Goal: Task Accomplishment & Management: Manage account settings

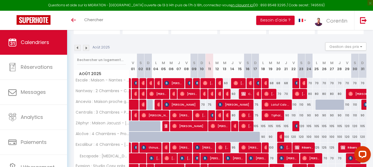
scroll to position [54, 0]
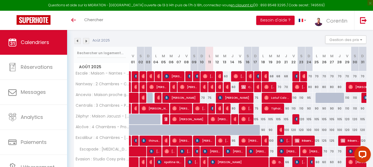
click at [270, 76] on div "68" at bounding box center [270, 76] width 8 height 10
type input "68"
type input "[DATE]"
type input "Mer 20 Août 2025"
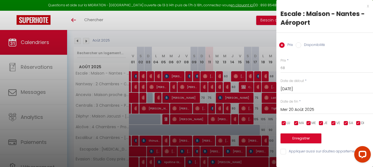
click at [264, 92] on div at bounding box center [186, 83] width 373 height 167
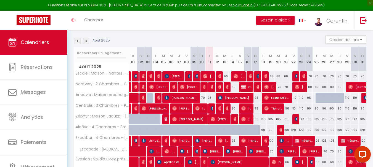
click at [226, 77] on div "60" at bounding box center [225, 76] width 8 height 10
type input "60"
type input "Mer 13 Août 2025"
type input "[DEMOGRAPHIC_DATA][DATE]"
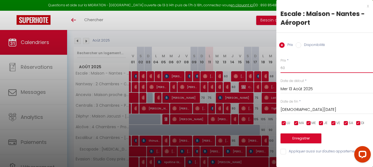
click at [291, 65] on input "60" at bounding box center [326, 68] width 92 height 10
type input "58"
click at [299, 139] on button "Enregistrer" at bounding box center [300, 139] width 41 height 10
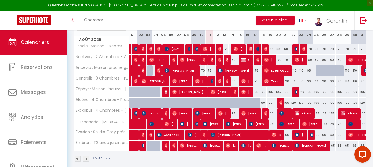
scroll to position [75, 0]
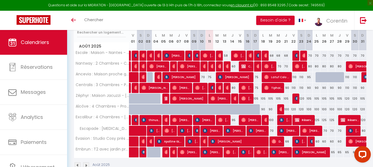
click at [234, 89] on div "80" at bounding box center [232, 88] width 8 height 10
type input "80"
type input "[DEMOGRAPHIC_DATA][DATE]"
type input "Ven 15 Août 2025"
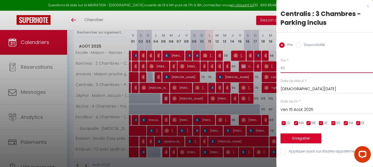
click at [334, 66] on input "80" at bounding box center [326, 68] width 92 height 10
type input "70"
drag, startPoint x: 314, startPoint y: 143, endPoint x: 330, endPoint y: 81, distance: 63.9
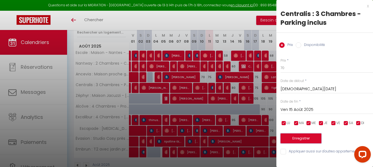
click at [330, 81] on div "Prix * 70 Statut * Disponible Indisponible Date de début * [DATE] < [DATE] > Di…" at bounding box center [324, 103] width 97 height 104
click at [317, 142] on button "Enregistrer" at bounding box center [300, 139] width 41 height 10
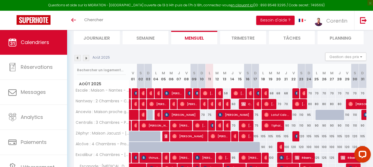
scroll to position [0, 0]
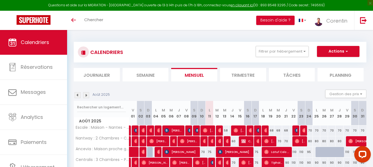
click at [199, 38] on div "CALENDRIERS Filtrer par hébergement Tous Escale : [GEOGRAPHIC_DATA] - Aéroport …" at bounding box center [220, 143] width 292 height 213
